Goal: Navigation & Orientation: Find specific page/section

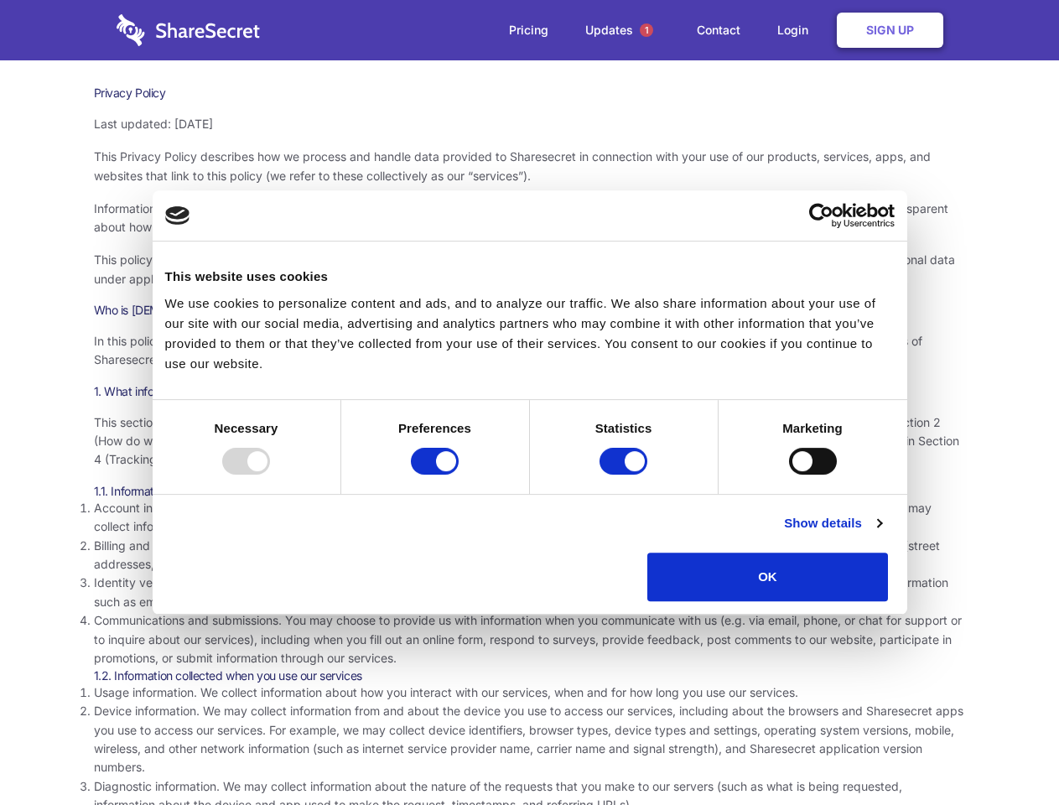
click at [270, 474] on div at bounding box center [246, 461] width 48 height 27
click at [459, 474] on input "Preferences" at bounding box center [435, 461] width 48 height 27
checkbox input "false"
click at [625, 474] on input "Statistics" at bounding box center [623, 461] width 48 height 27
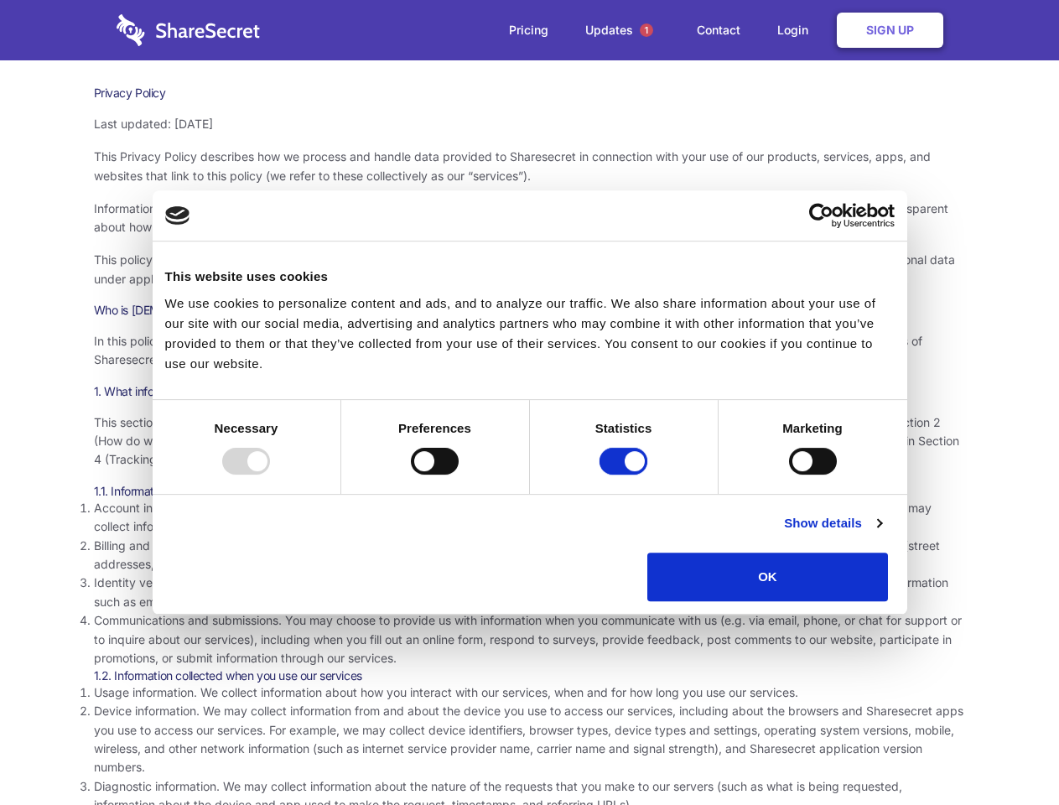
checkbox input "false"
click at [789, 474] on input "Marketing" at bounding box center [813, 461] width 48 height 27
checkbox input "true"
click at [881, 533] on link "Show details" at bounding box center [832, 523] width 97 height 20
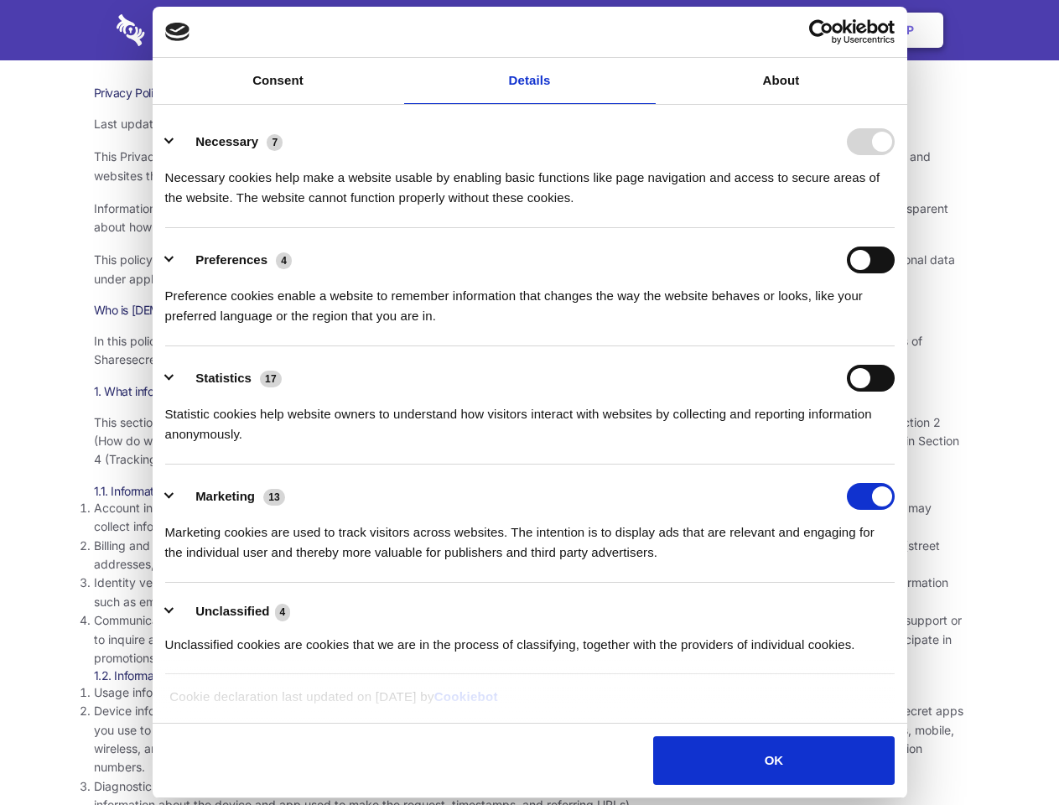
click at [894, 228] on li "Necessary 7 Necessary cookies help make a website usable by enabling basic func…" at bounding box center [529, 169] width 729 height 118
click at [645, 30] on span "1" at bounding box center [646, 29] width 13 height 13
